Goal: Find specific page/section: Find specific page/section

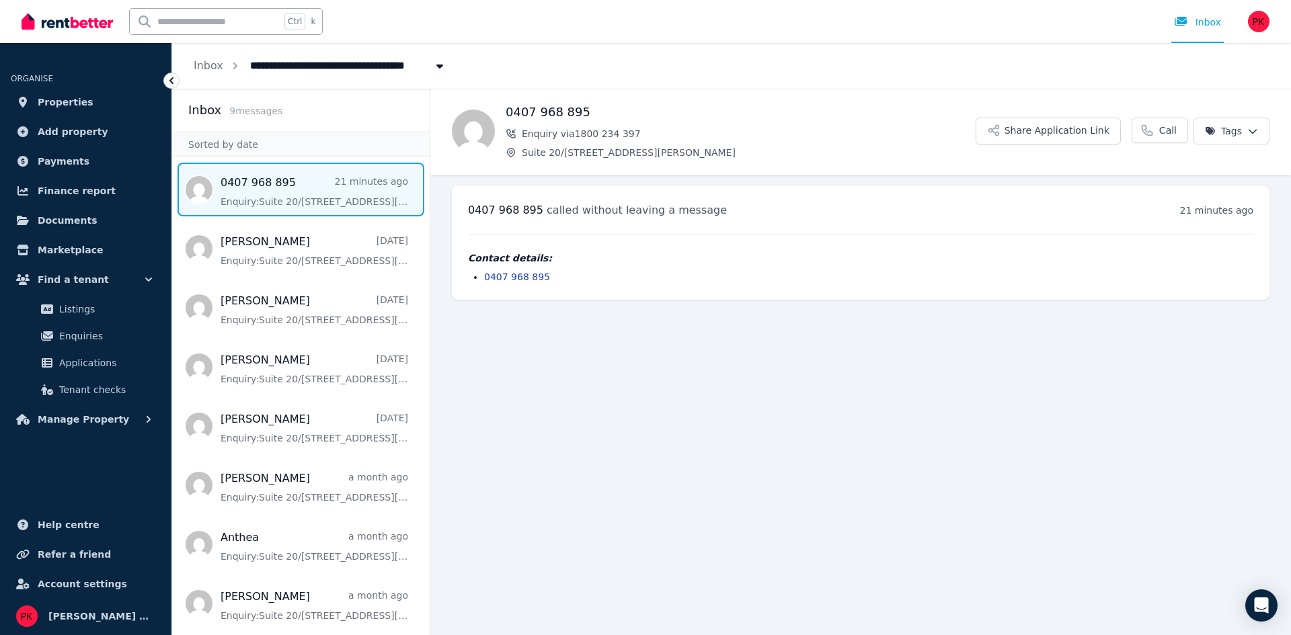
click at [322, 187] on span "Message list" at bounding box center [300, 190] width 257 height 54
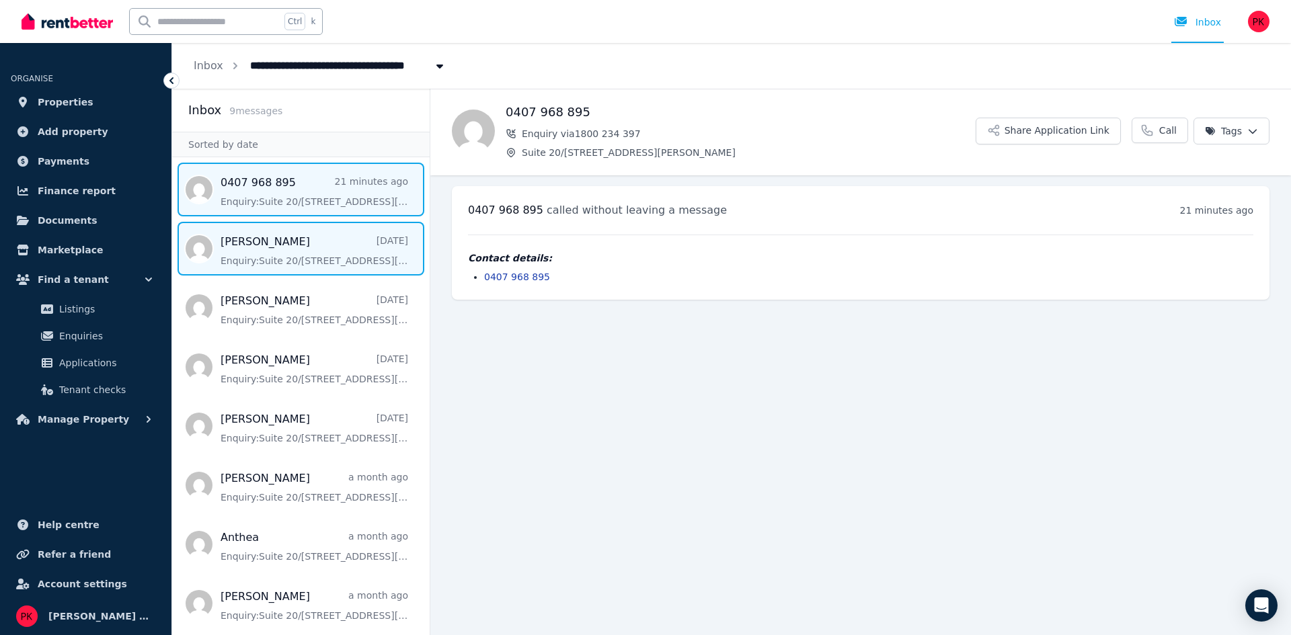
click at [281, 255] on span "Message list" at bounding box center [300, 249] width 257 height 54
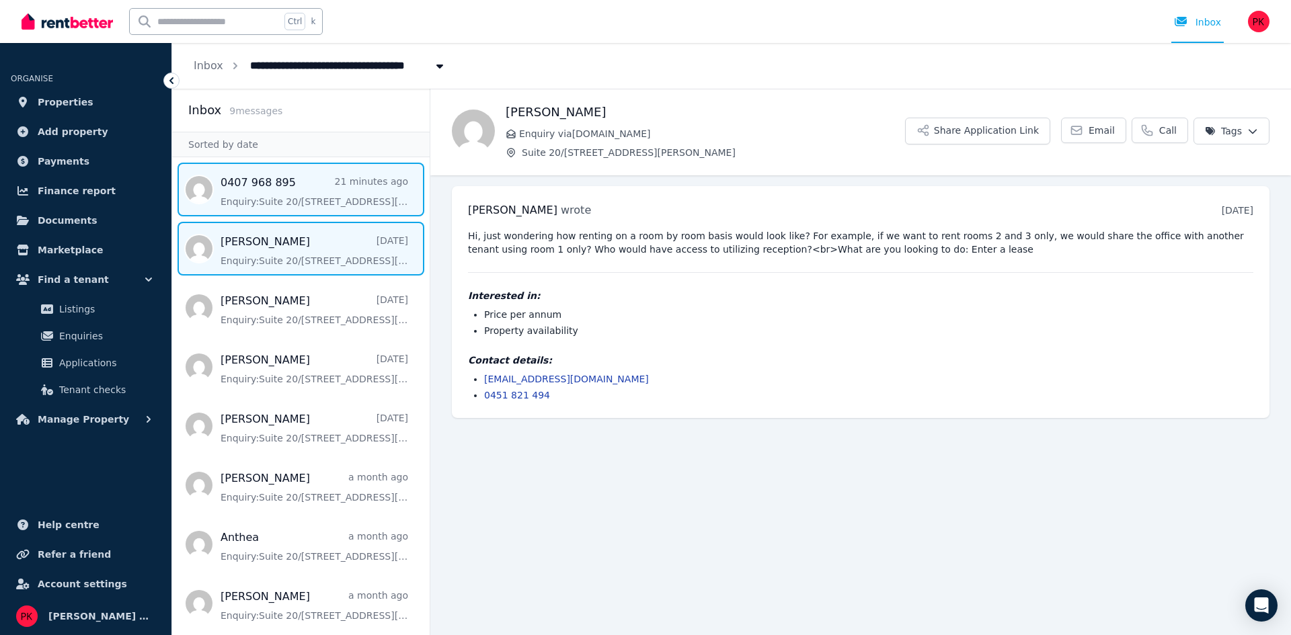
click at [352, 192] on span "Message list" at bounding box center [300, 190] width 257 height 54
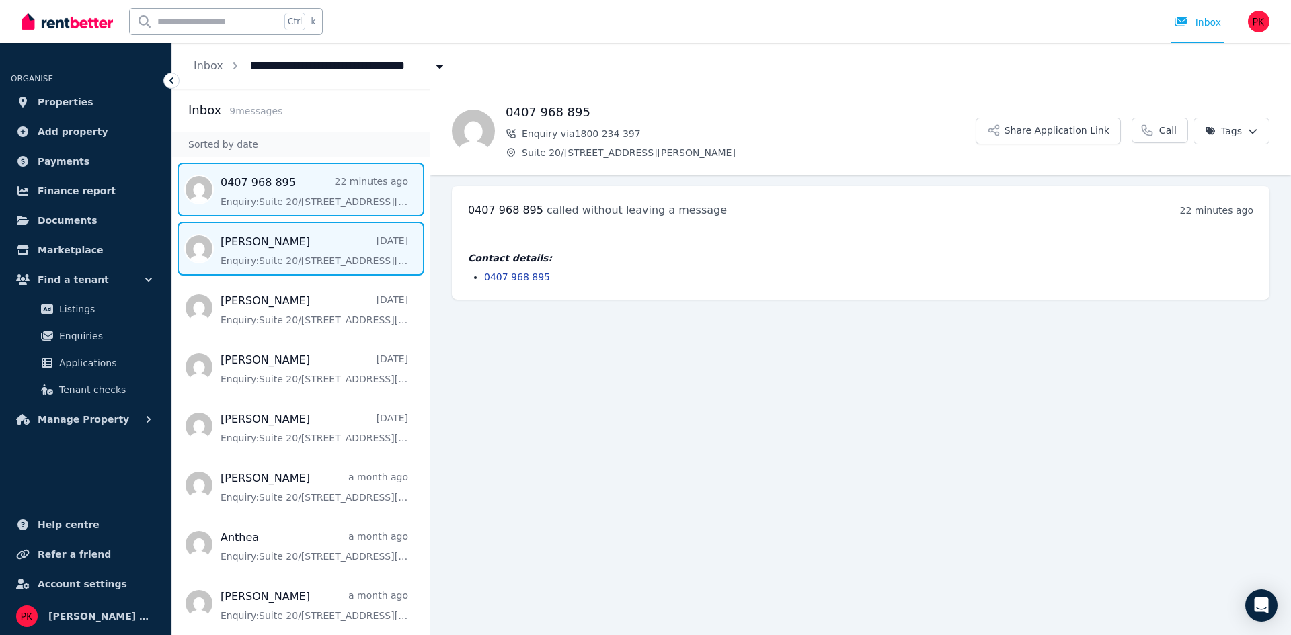
click at [335, 254] on span "Message list" at bounding box center [300, 249] width 257 height 54
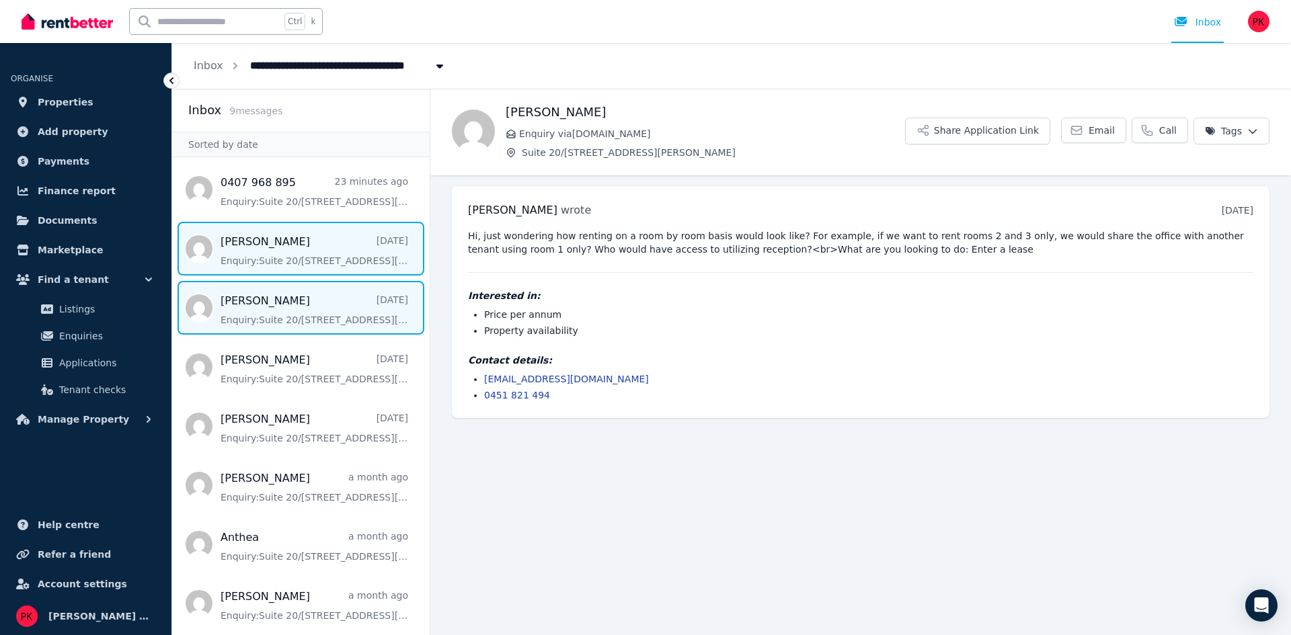
click at [315, 319] on span "Message list" at bounding box center [300, 308] width 257 height 54
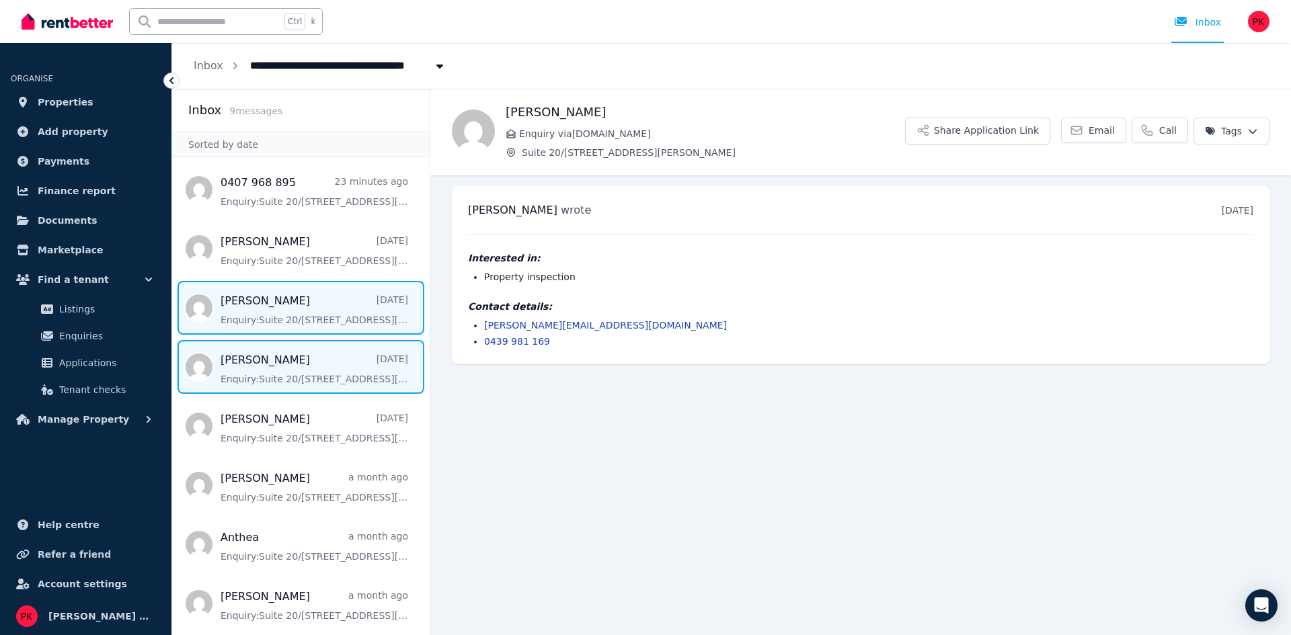
click at [279, 361] on span "Message list" at bounding box center [300, 367] width 257 height 54
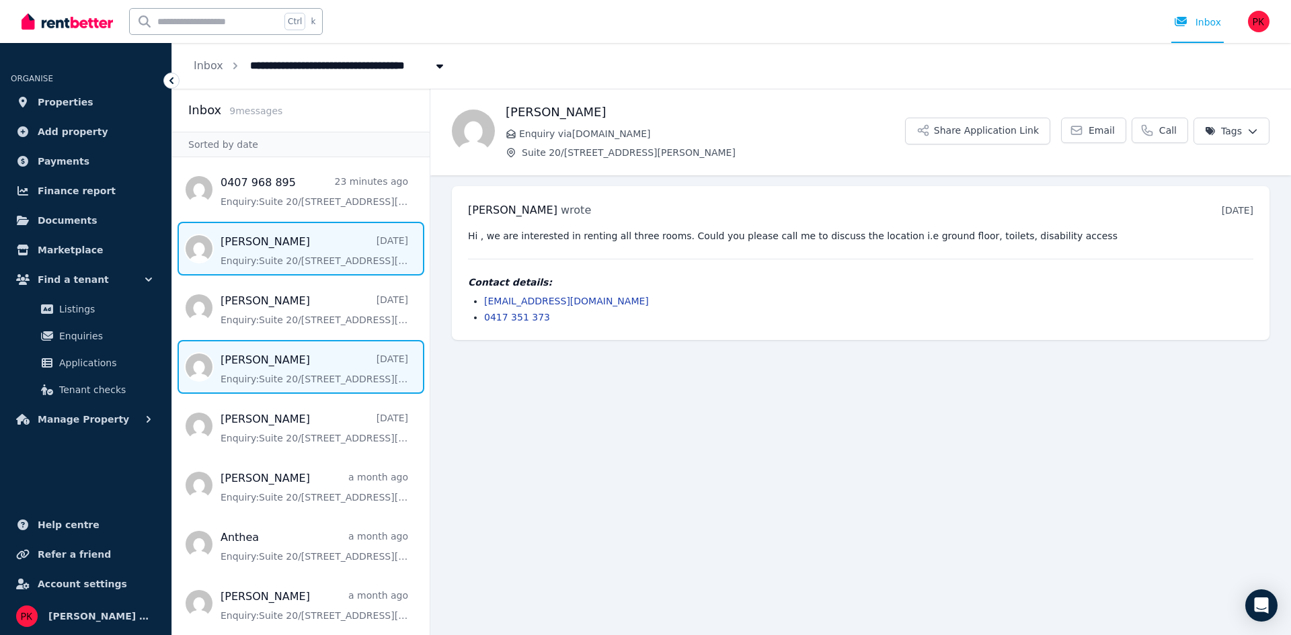
click at [274, 249] on span "Message list" at bounding box center [300, 249] width 257 height 54
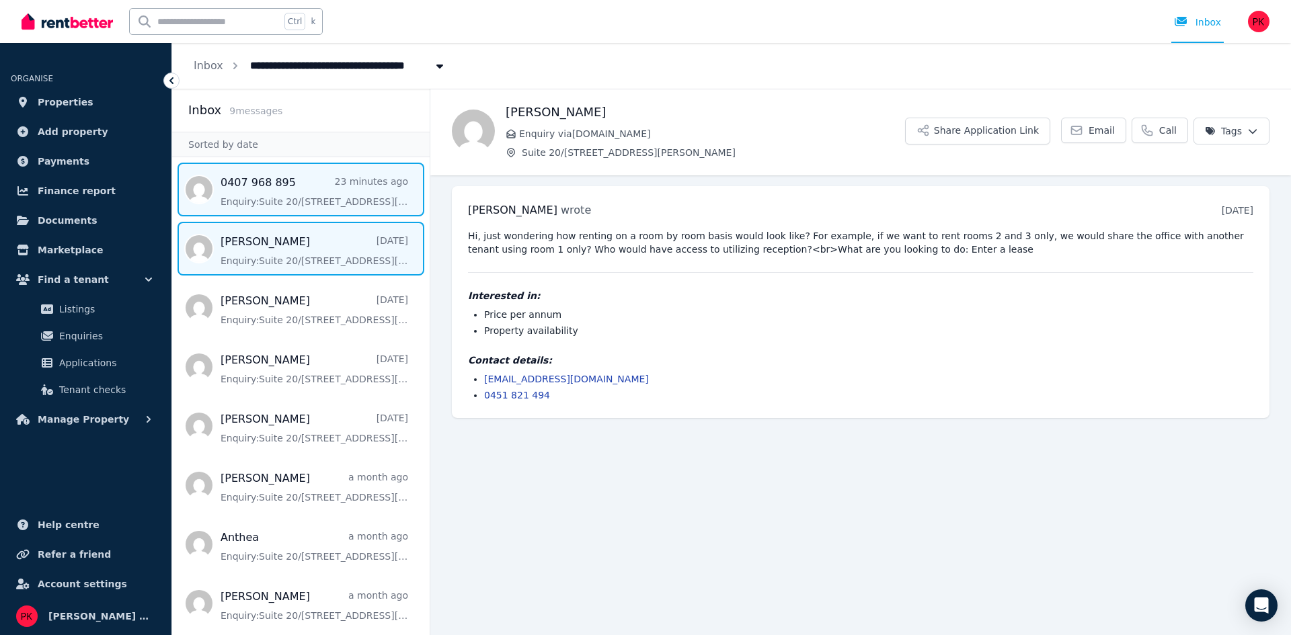
click at [284, 191] on span "Message list" at bounding box center [300, 190] width 257 height 54
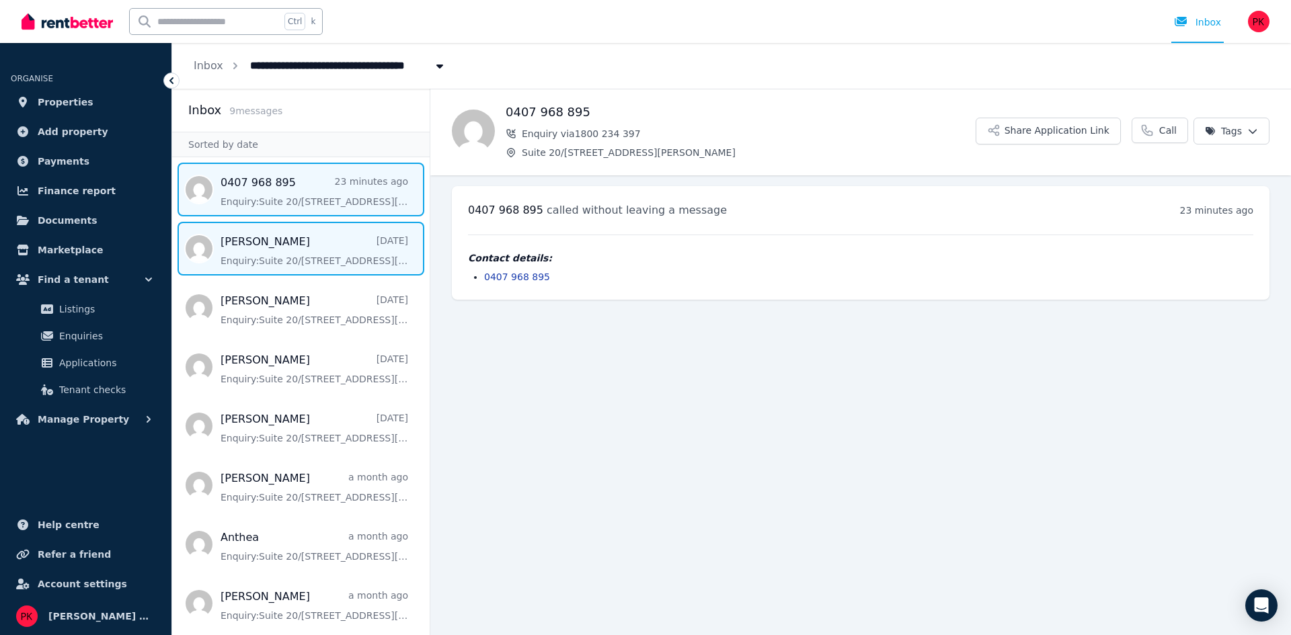
click at [288, 255] on span "Message list" at bounding box center [300, 249] width 257 height 54
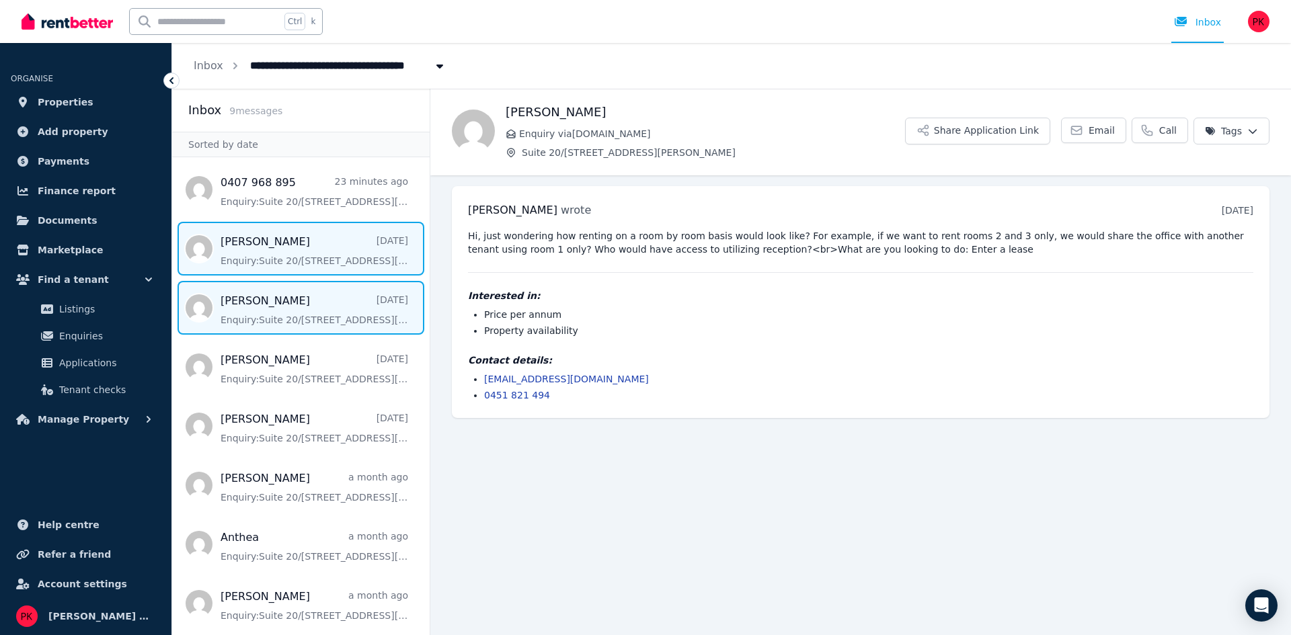
click at [285, 310] on span "Message list" at bounding box center [300, 308] width 257 height 54
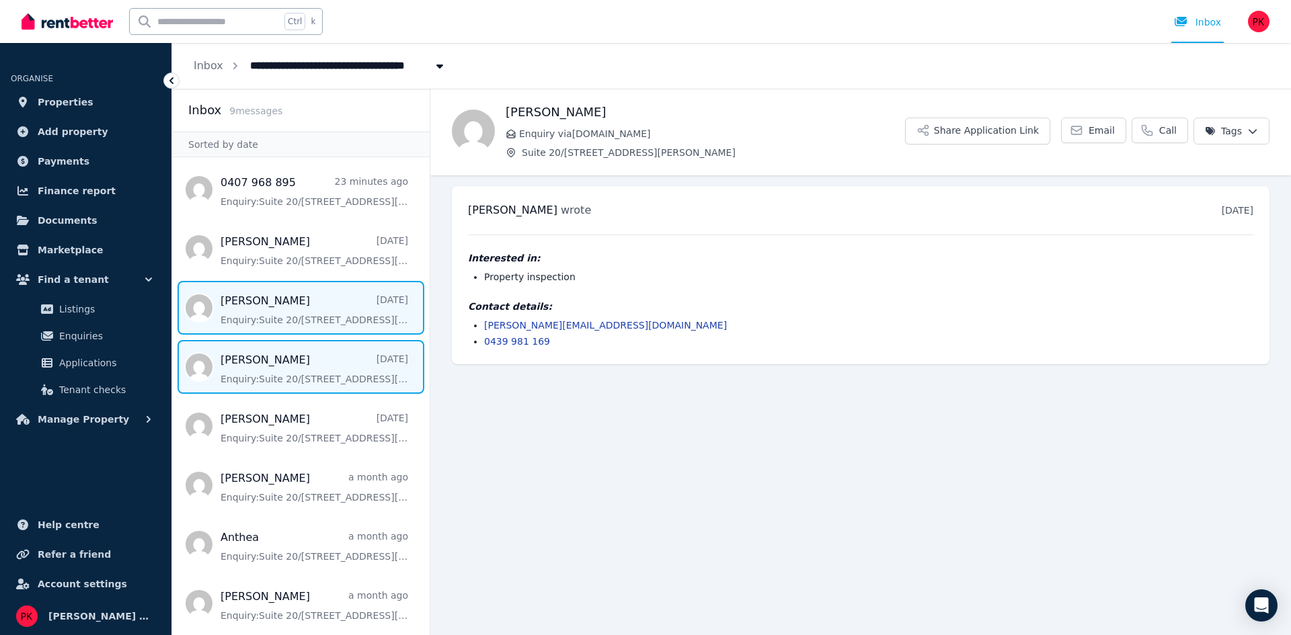
click at [256, 371] on span "Message list" at bounding box center [300, 367] width 257 height 54
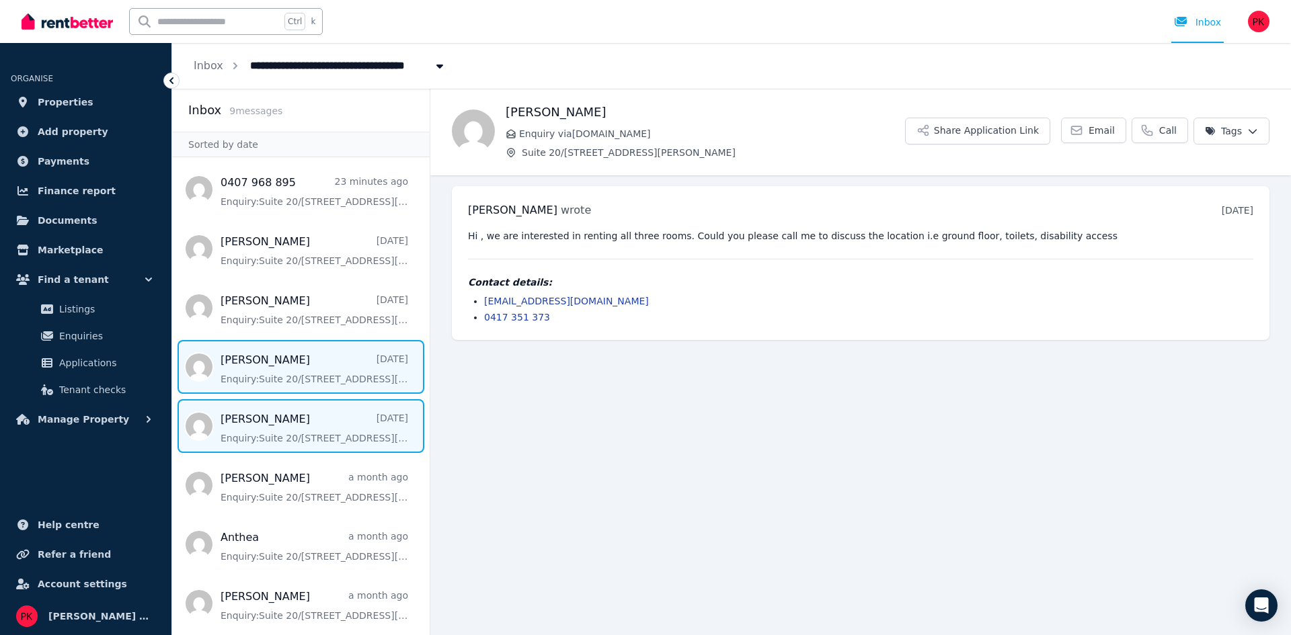
click at [263, 424] on span "Message list" at bounding box center [300, 426] width 257 height 54
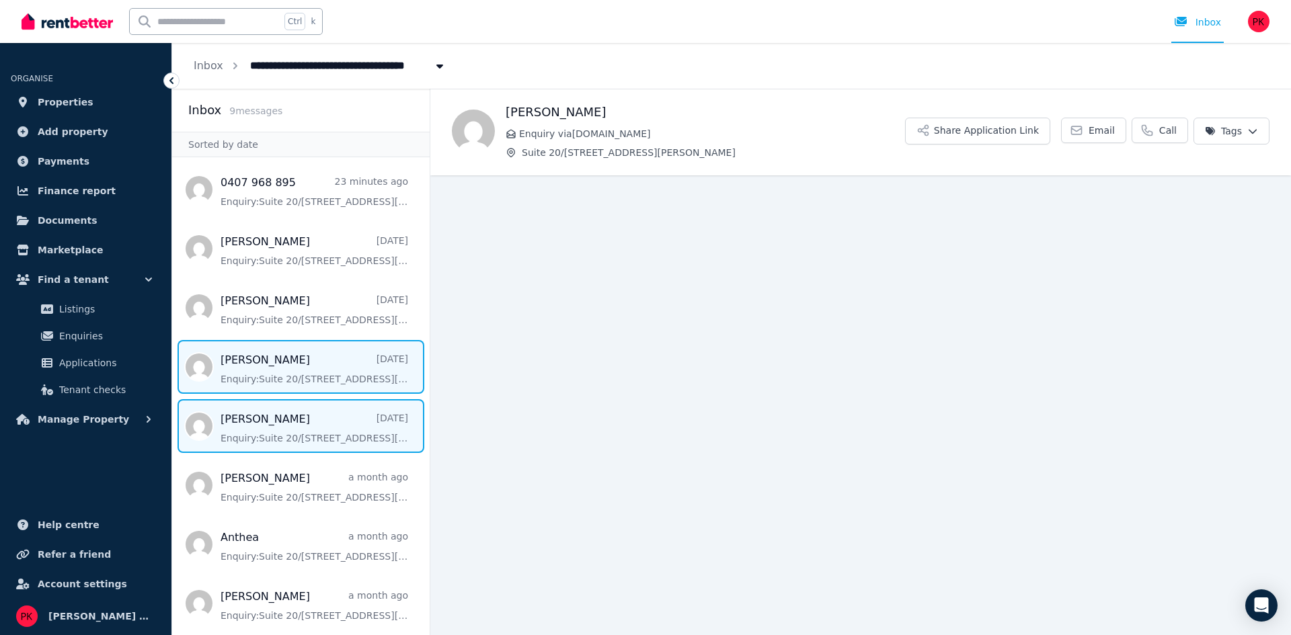
click at [270, 374] on span "Message list" at bounding box center [300, 367] width 257 height 54
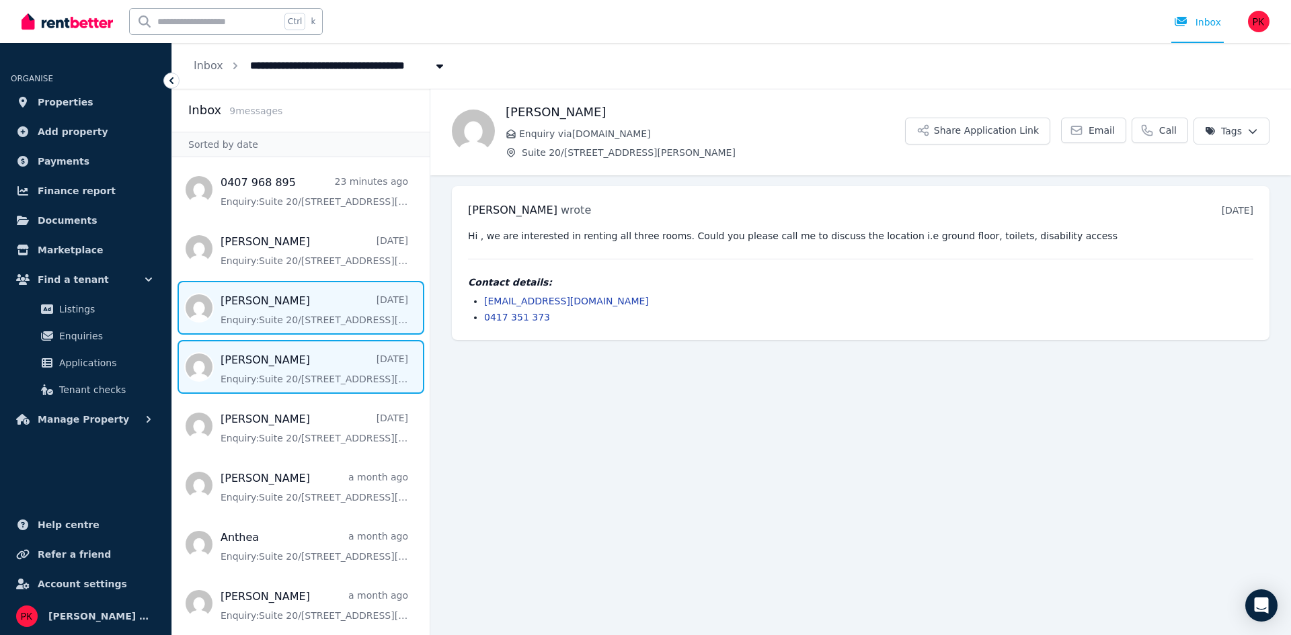
click at [259, 307] on span "Message list" at bounding box center [300, 308] width 257 height 54
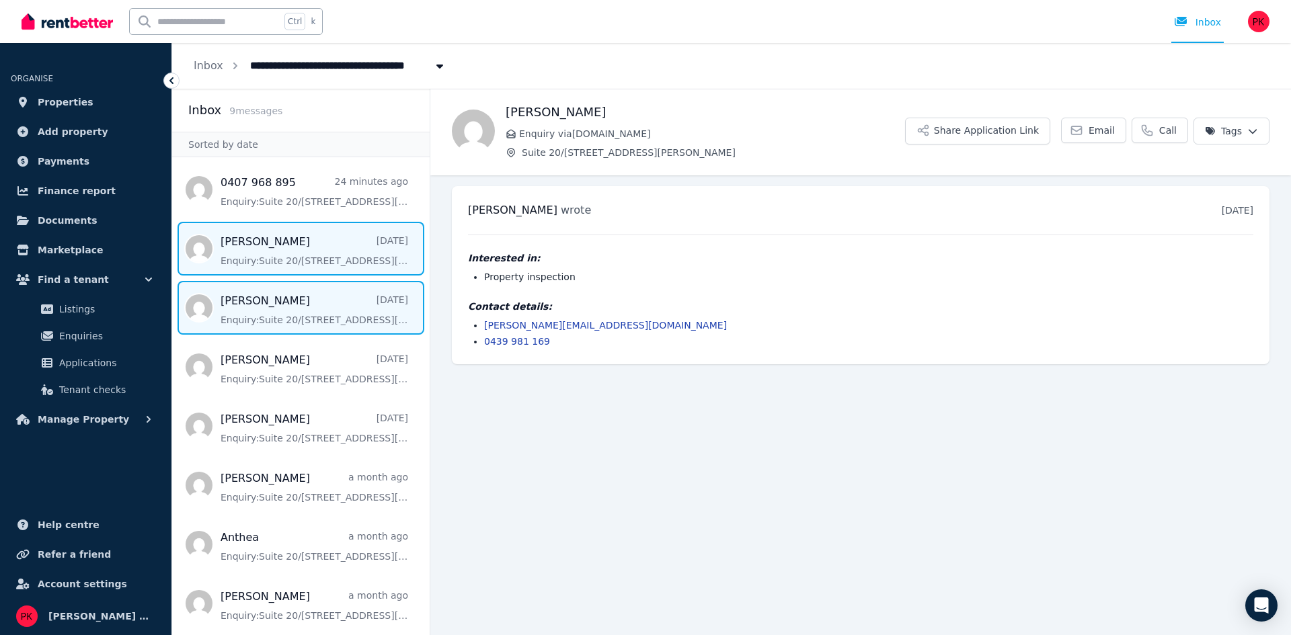
click at [283, 231] on span "Message list" at bounding box center [300, 249] width 257 height 54
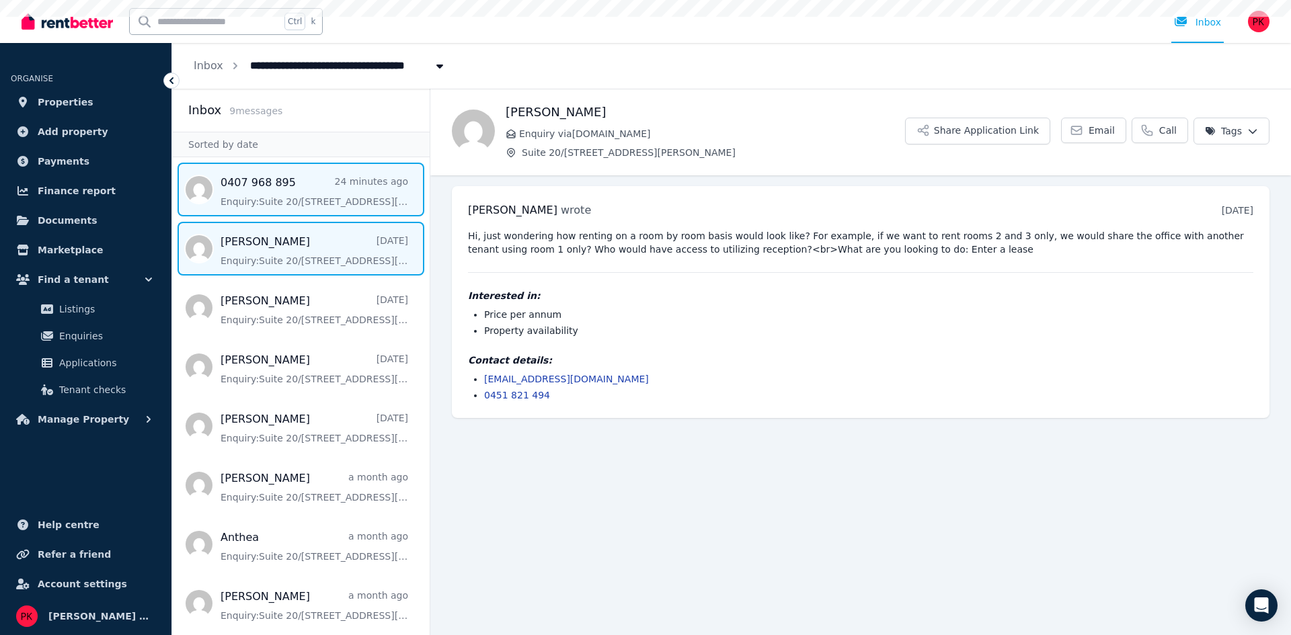
click at [284, 192] on span "Message list" at bounding box center [300, 190] width 257 height 54
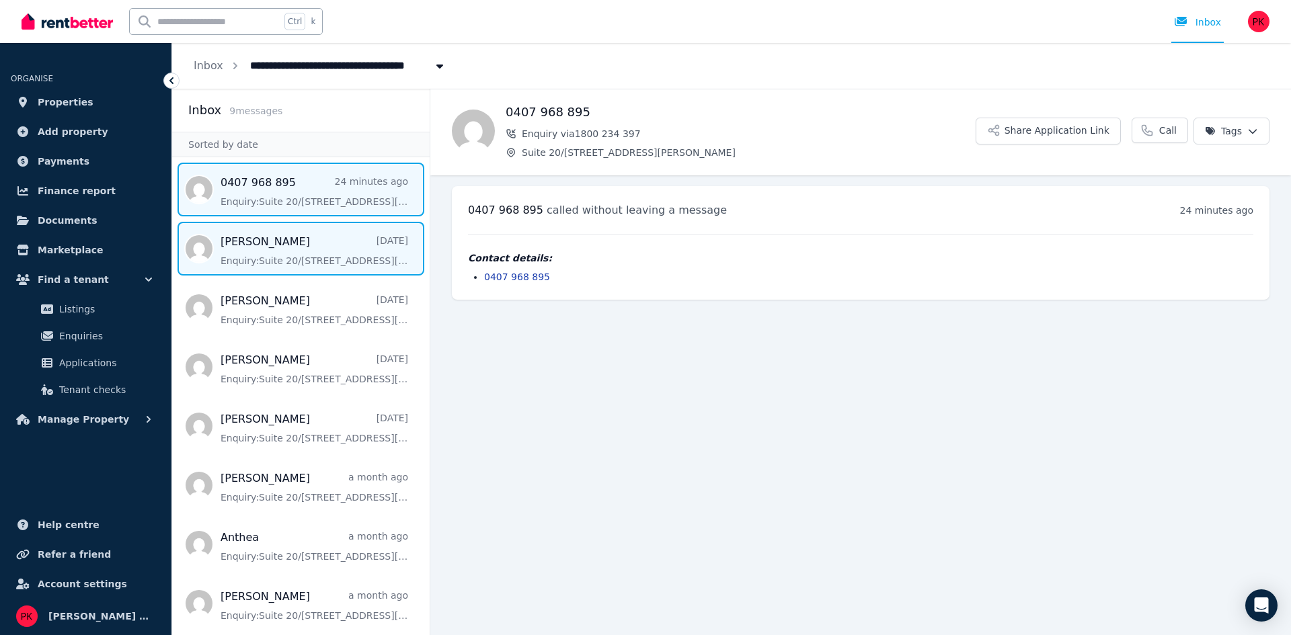
click at [313, 238] on span "Message list" at bounding box center [300, 249] width 257 height 54
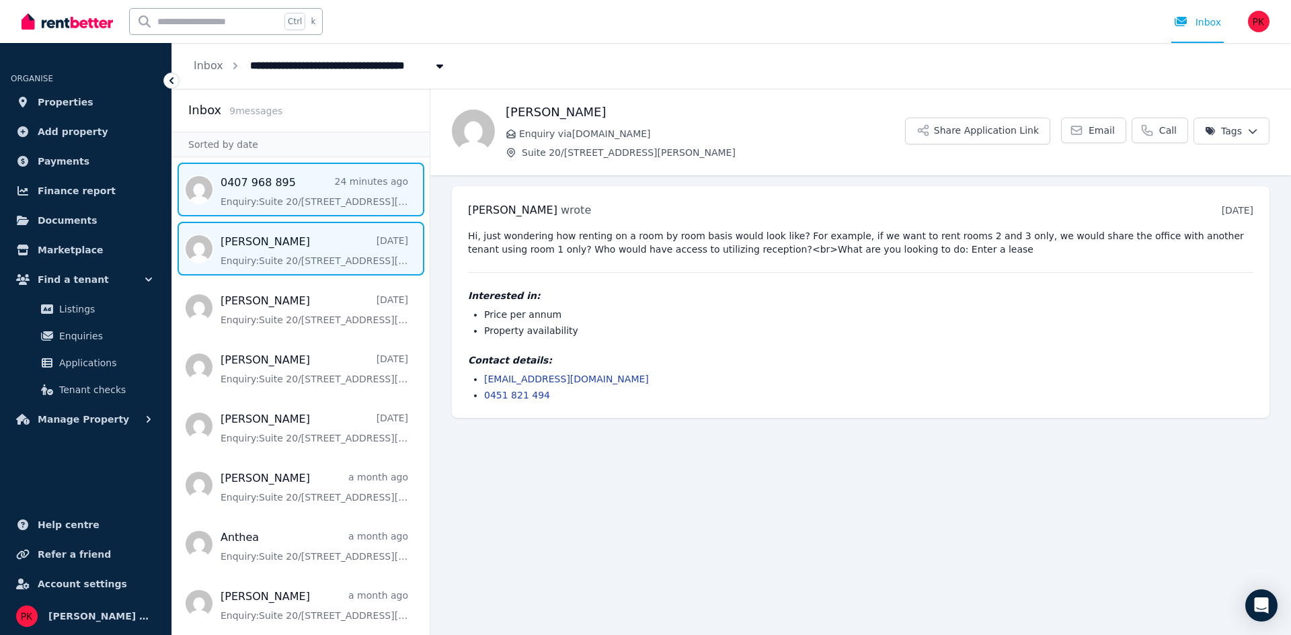
click at [313, 200] on span "Message list" at bounding box center [300, 190] width 257 height 54
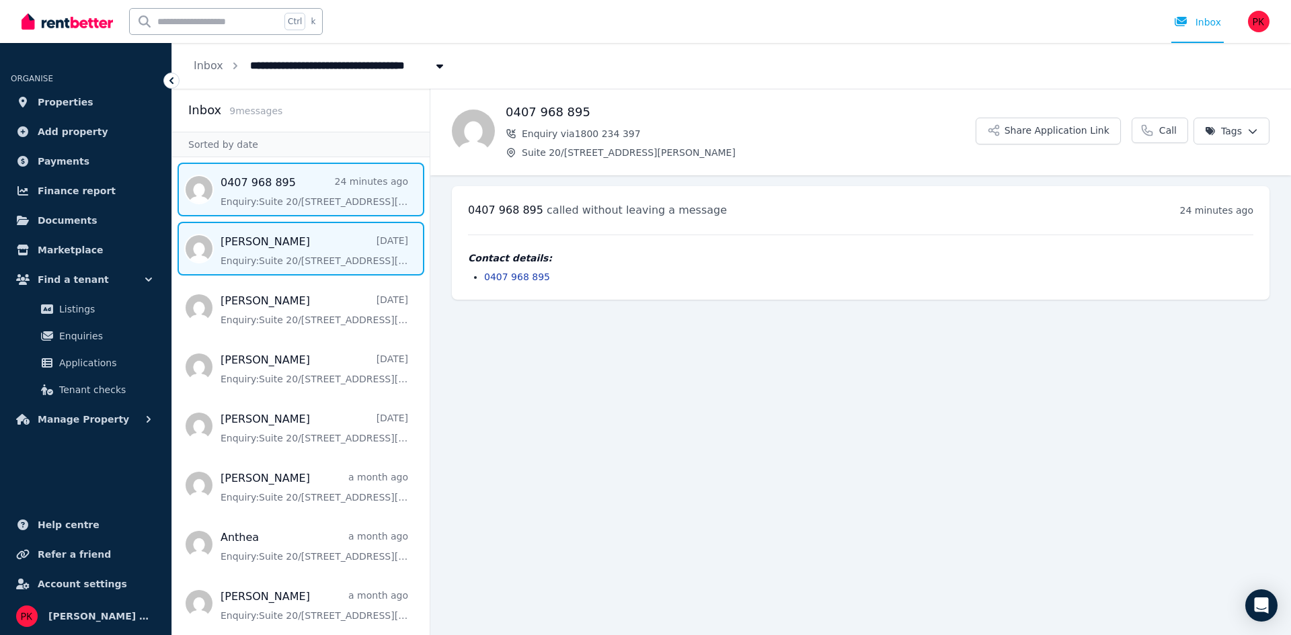
click at [307, 238] on span "Message list" at bounding box center [300, 249] width 257 height 54
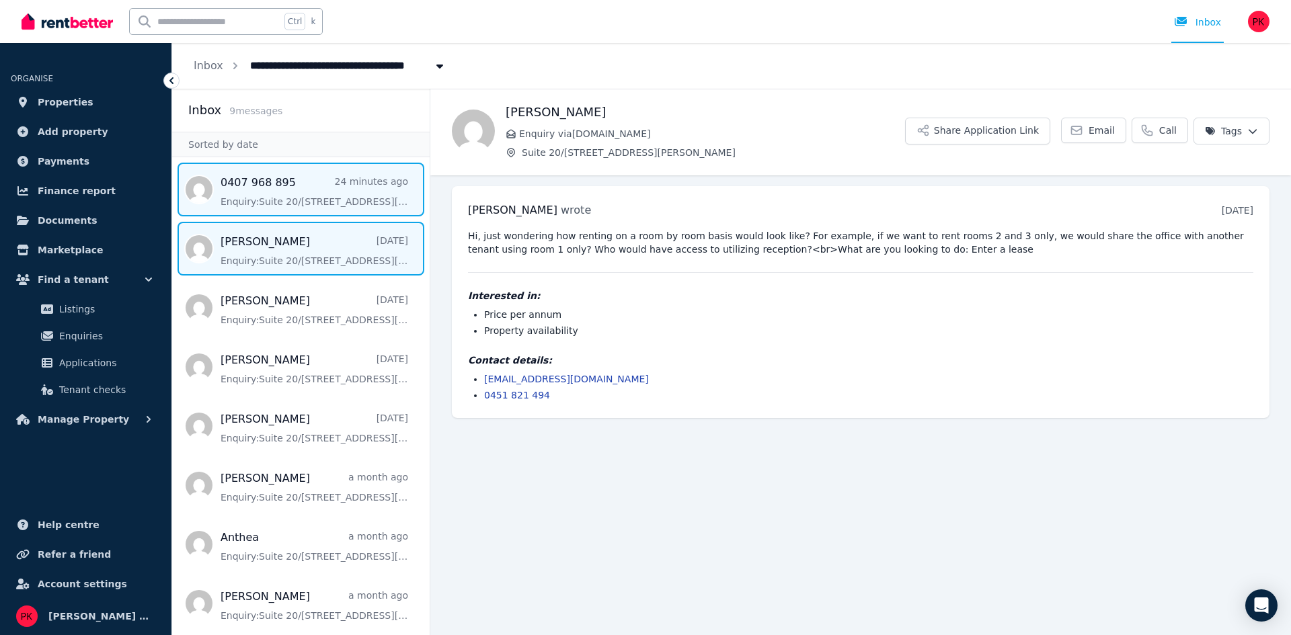
click at [293, 206] on span "Message list" at bounding box center [300, 190] width 257 height 54
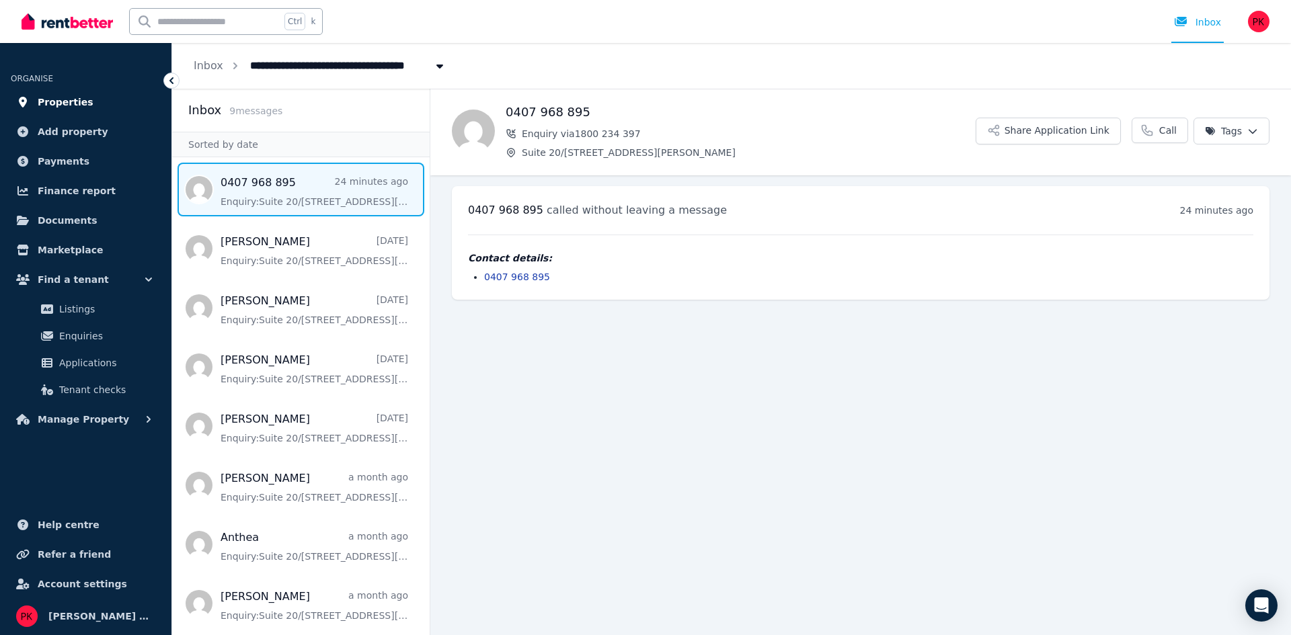
click at [76, 106] on span "Properties" at bounding box center [66, 102] width 56 height 16
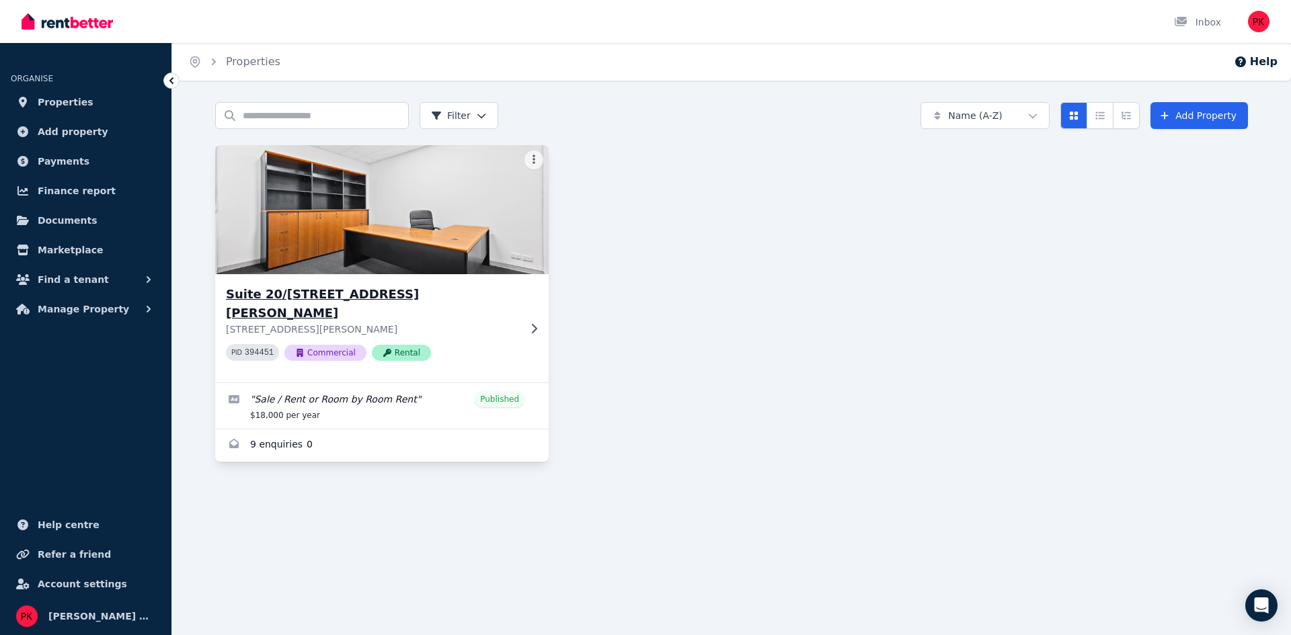
click at [474, 224] on img at bounding box center [382, 210] width 350 height 136
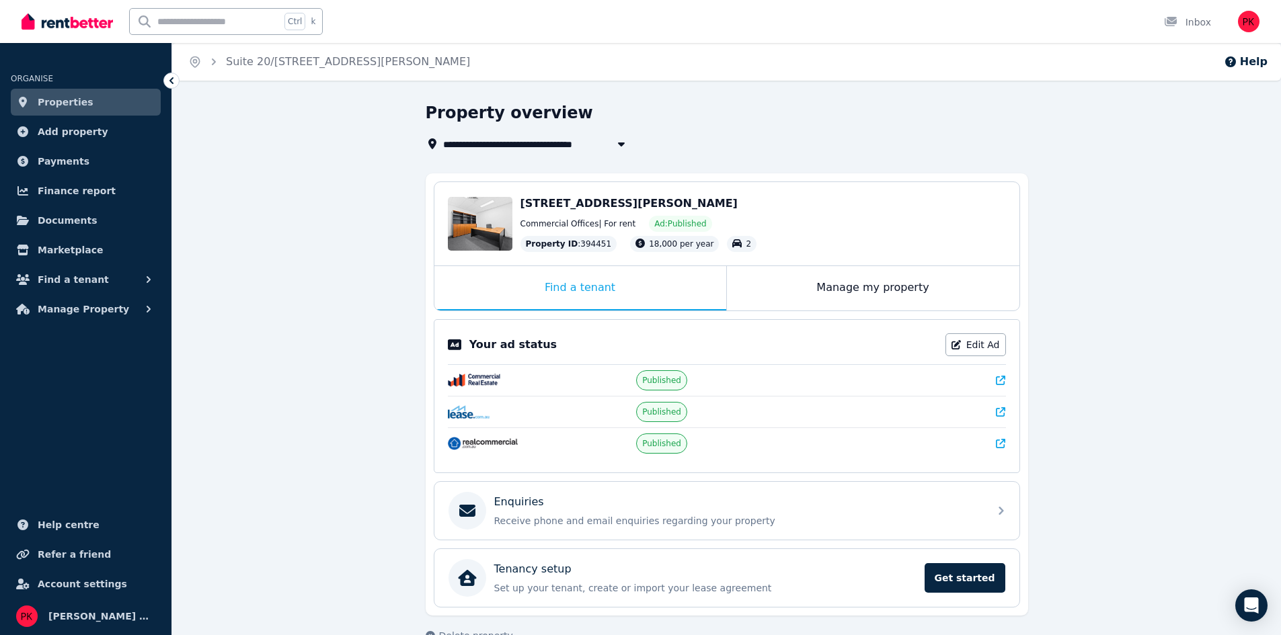
click at [653, 385] on span "Published" at bounding box center [661, 380] width 39 height 11
click at [998, 382] on icon at bounding box center [999, 380] width 9 height 9
